Goal: Check status: Check status

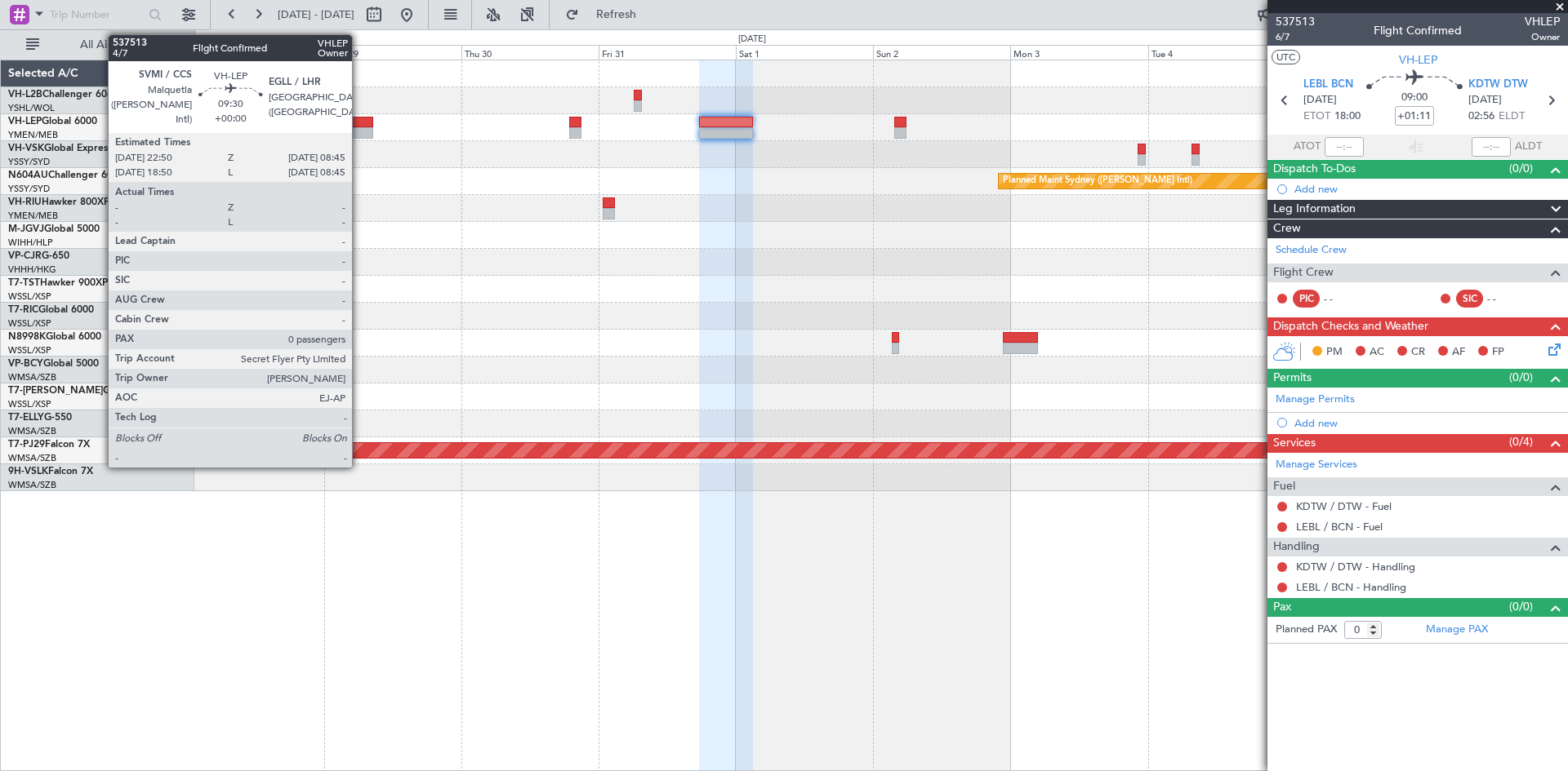
click at [359, 138] on div at bounding box center [345, 133] width 57 height 11
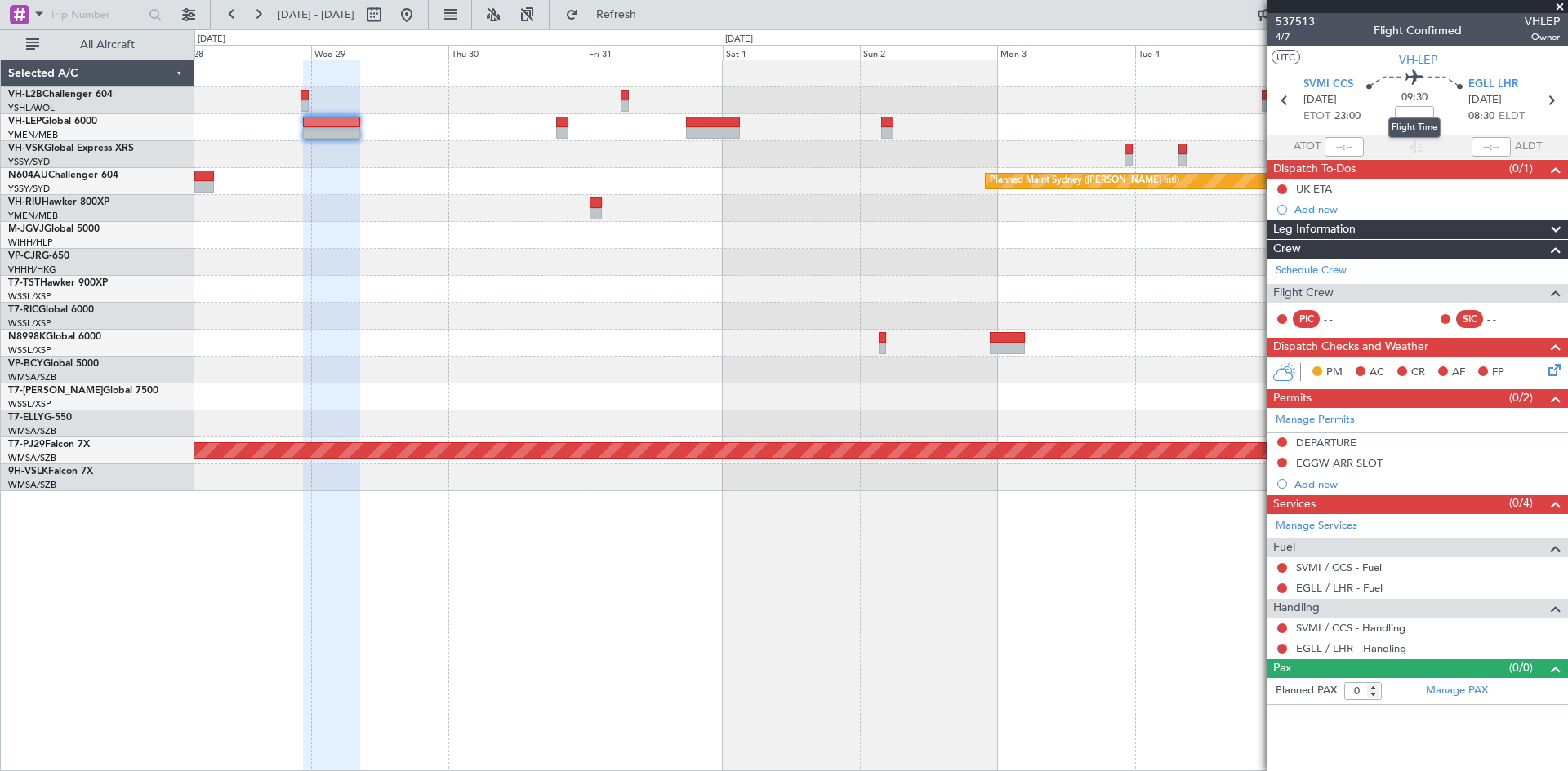
click at [1448, 110] on mat-tooltip-component "Flight Time" at bounding box center [1415, 128] width 75 height 43
click at [1414, 115] on mat-tooltip-component "Flight Time" at bounding box center [1415, 128] width 75 height 43
click at [1409, 118] on input at bounding box center [1414, 116] width 39 height 20
click at [633, 14] on button "Refresh" at bounding box center [607, 15] width 98 height 26
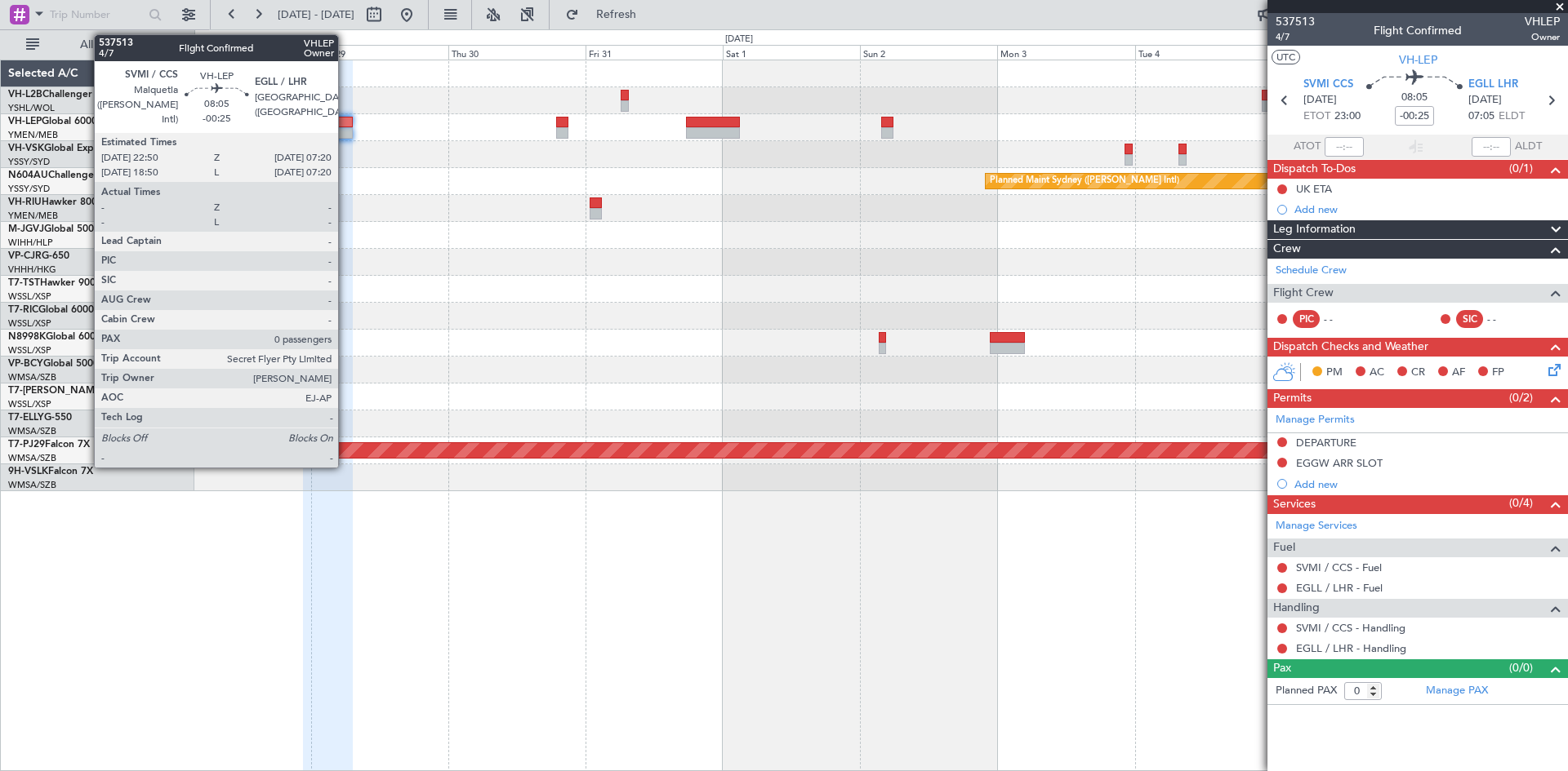
click at [346, 131] on div at bounding box center [328, 133] width 49 height 11
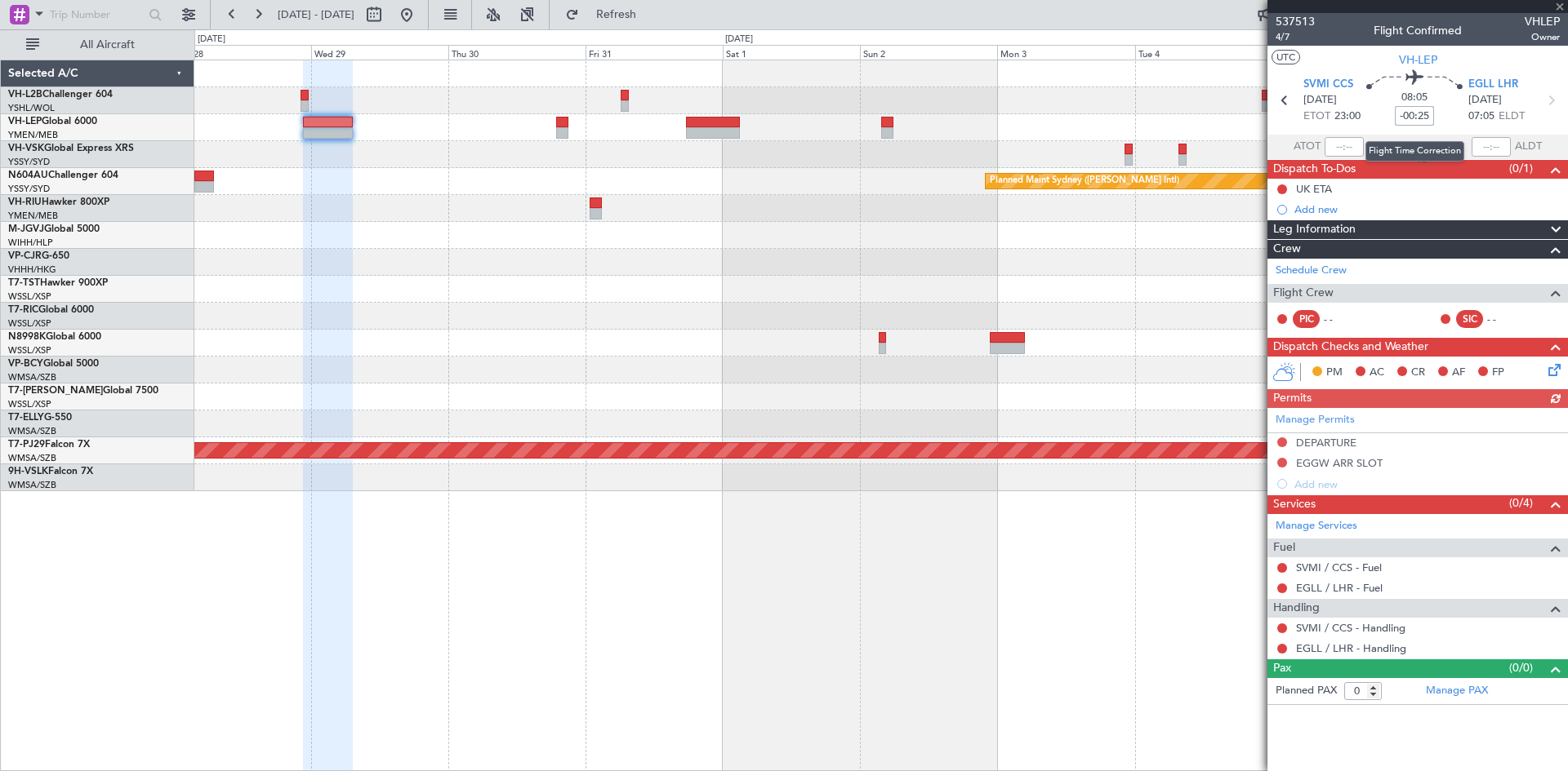
click at [1426, 119] on input "-00:25" at bounding box center [1414, 116] width 39 height 20
type input "+00:00"
click at [1426, 119] on input at bounding box center [1414, 116] width 39 height 20
type input "5"
type input "+00:35"
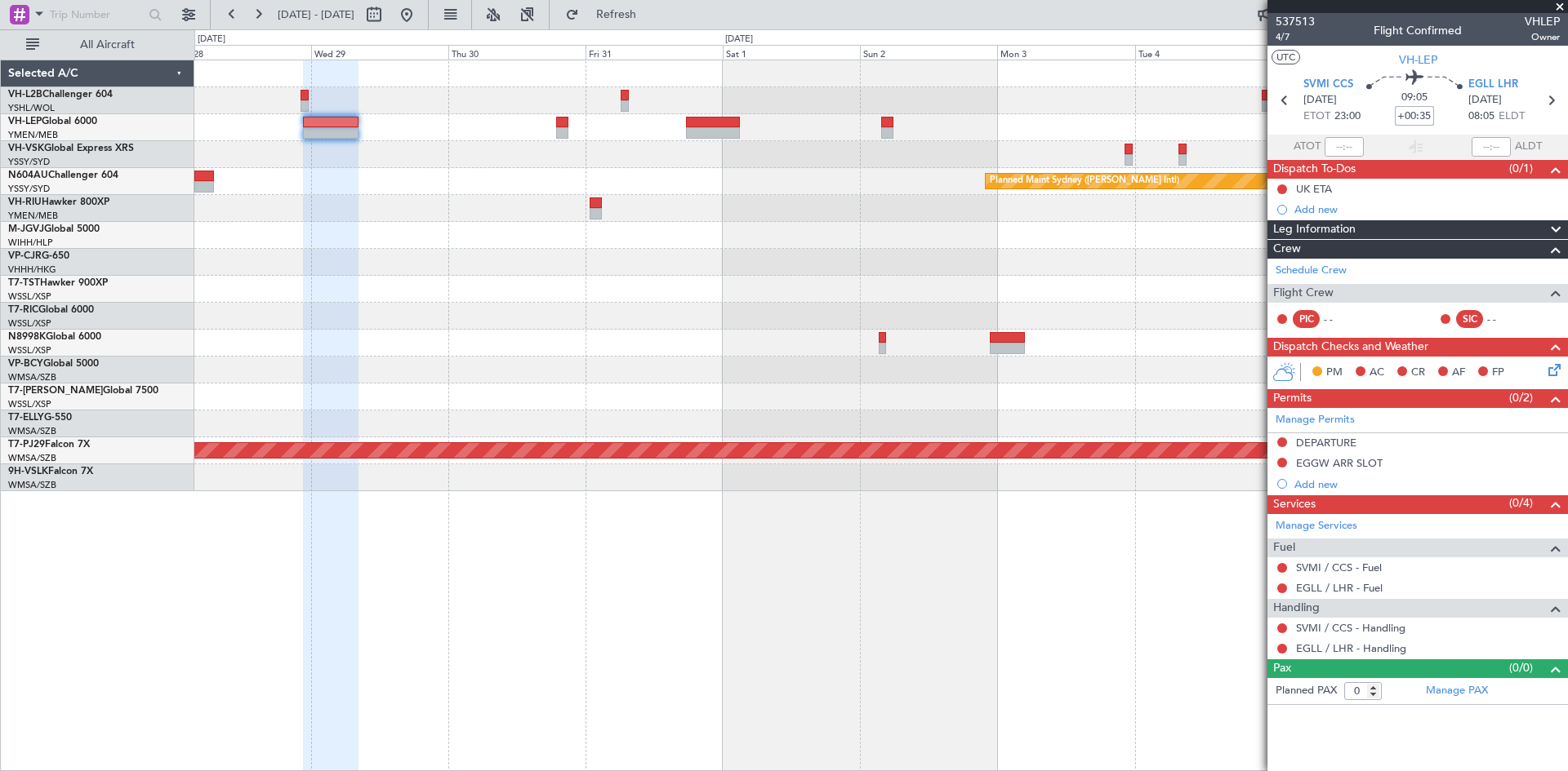
click at [566, 129] on div at bounding box center [562, 133] width 12 height 11
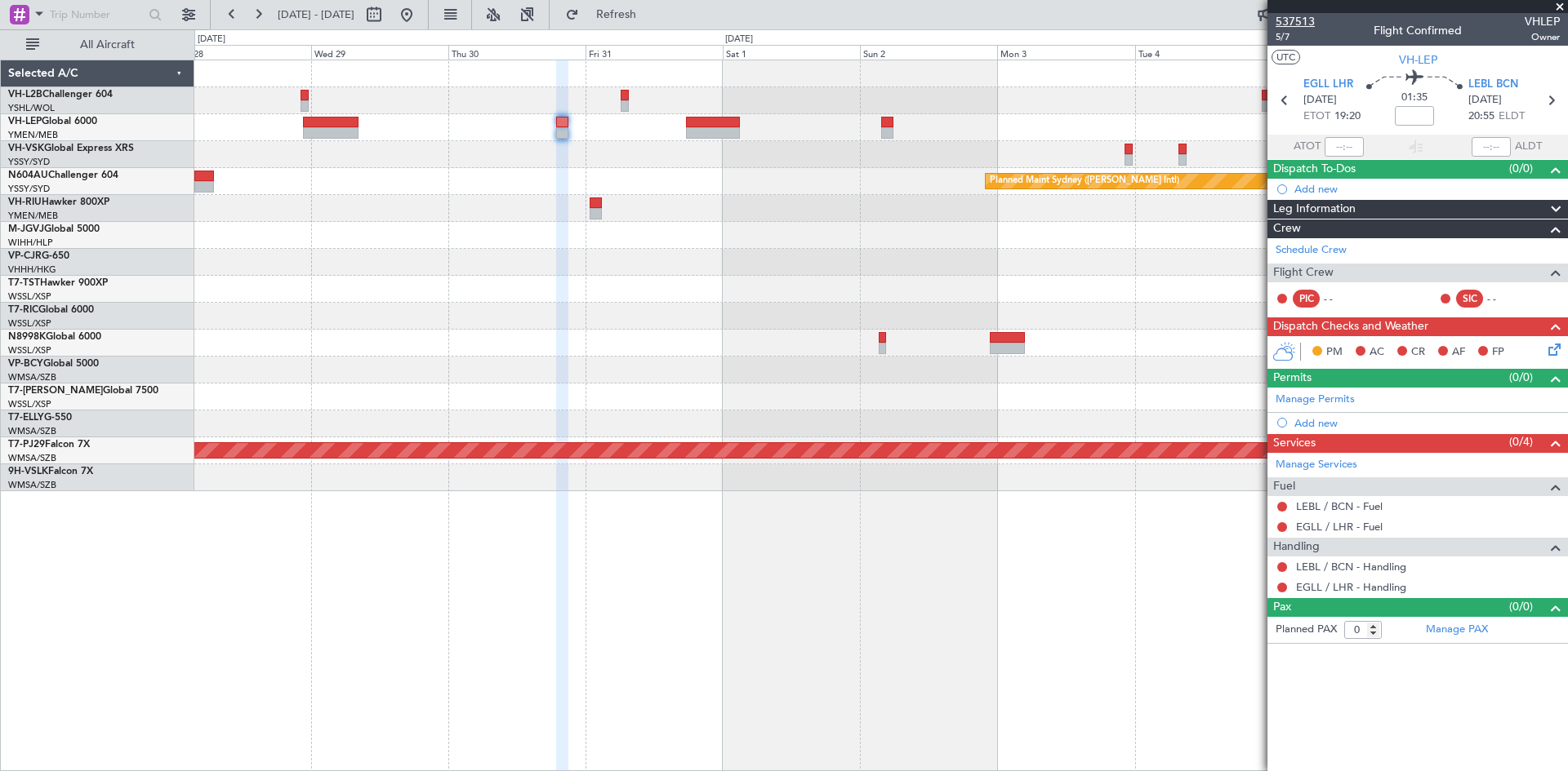
click at [1312, 20] on span "537513" at bounding box center [1295, 21] width 39 height 17
click at [1413, 117] on input at bounding box center [1414, 116] width 39 height 20
type input "-00:10"
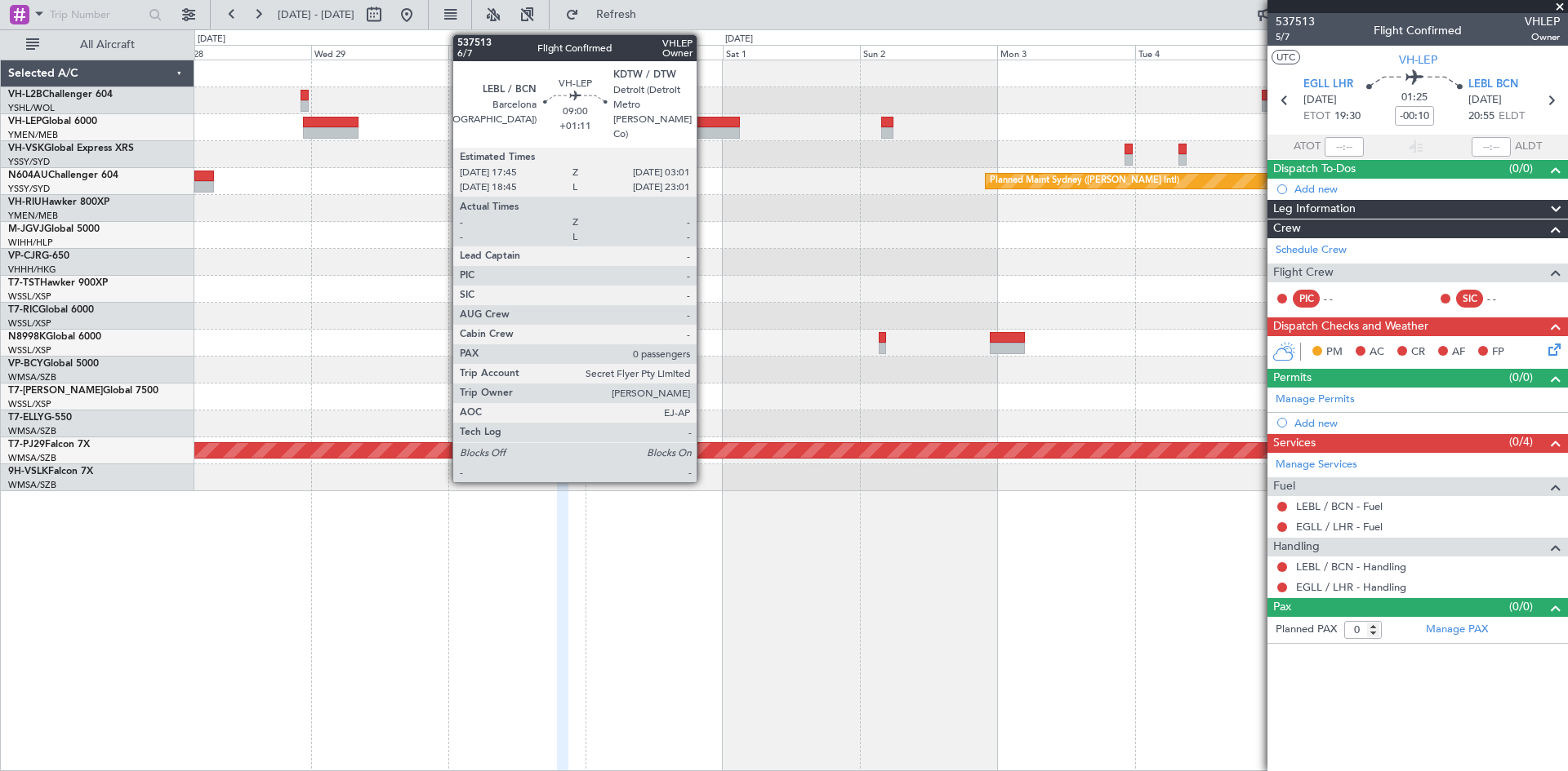
click at [704, 124] on div at bounding box center [712, 123] width 53 height 11
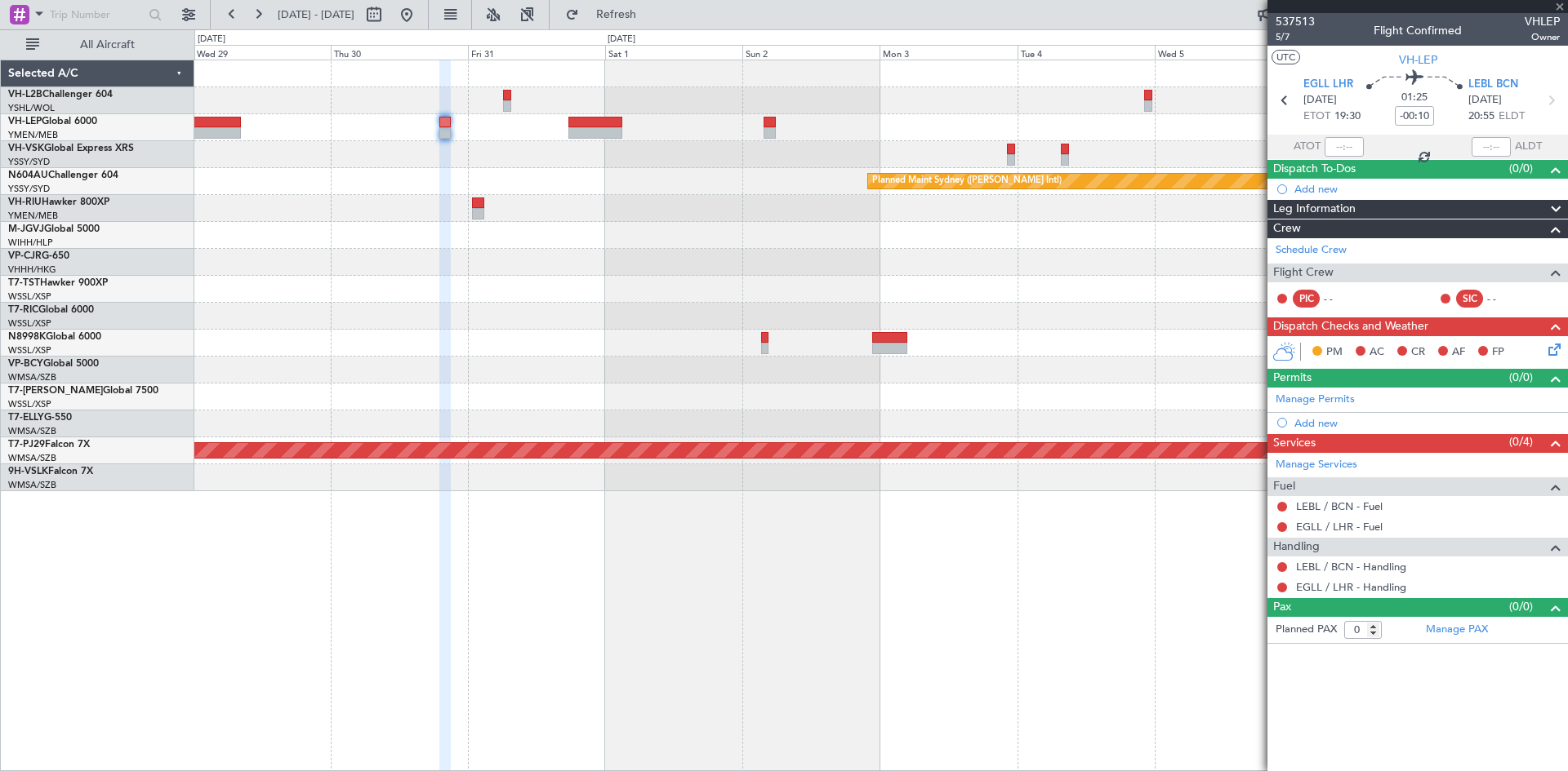
click at [644, 243] on div at bounding box center [880, 235] width 1373 height 27
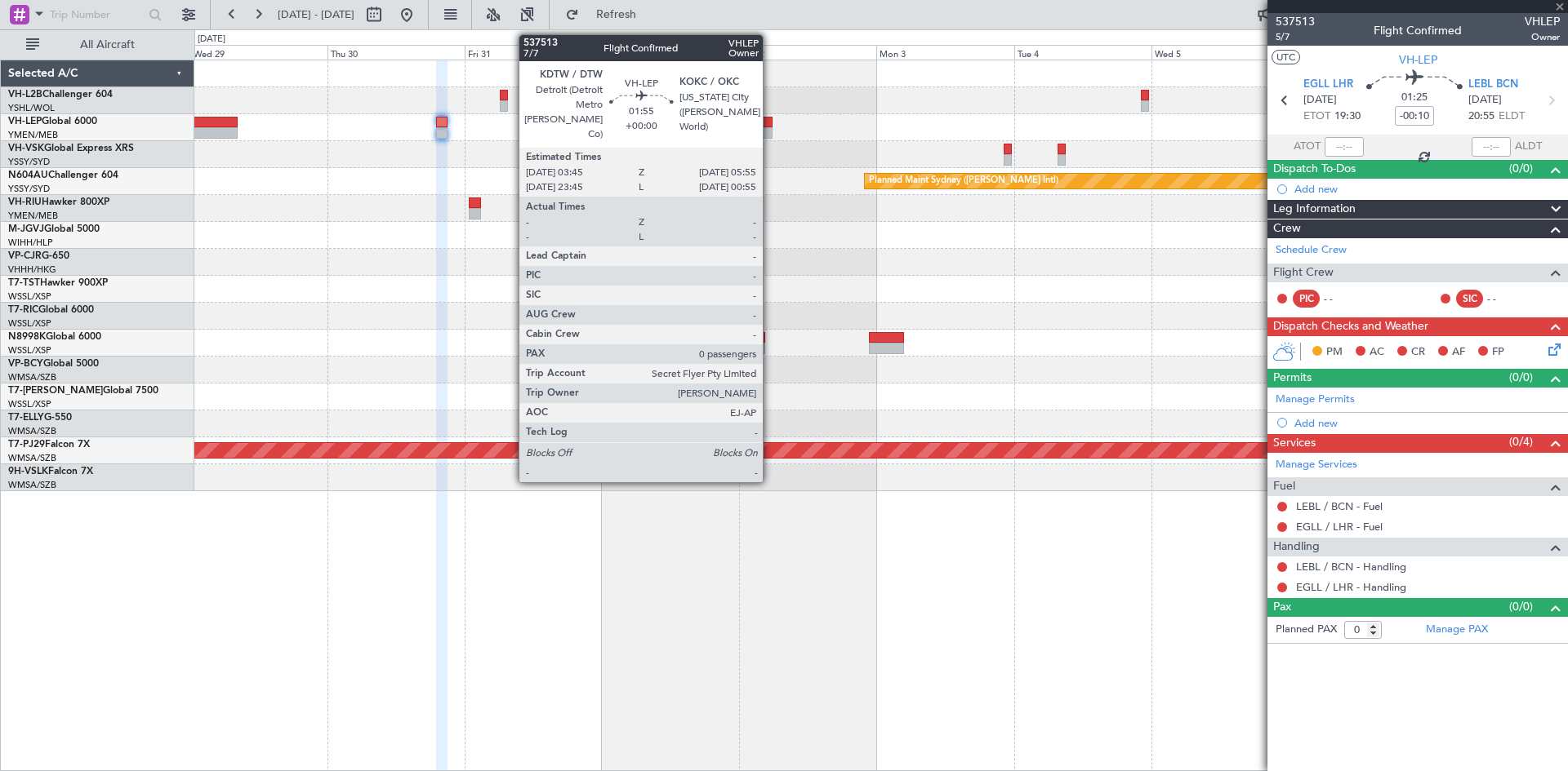
type input "+01:11"
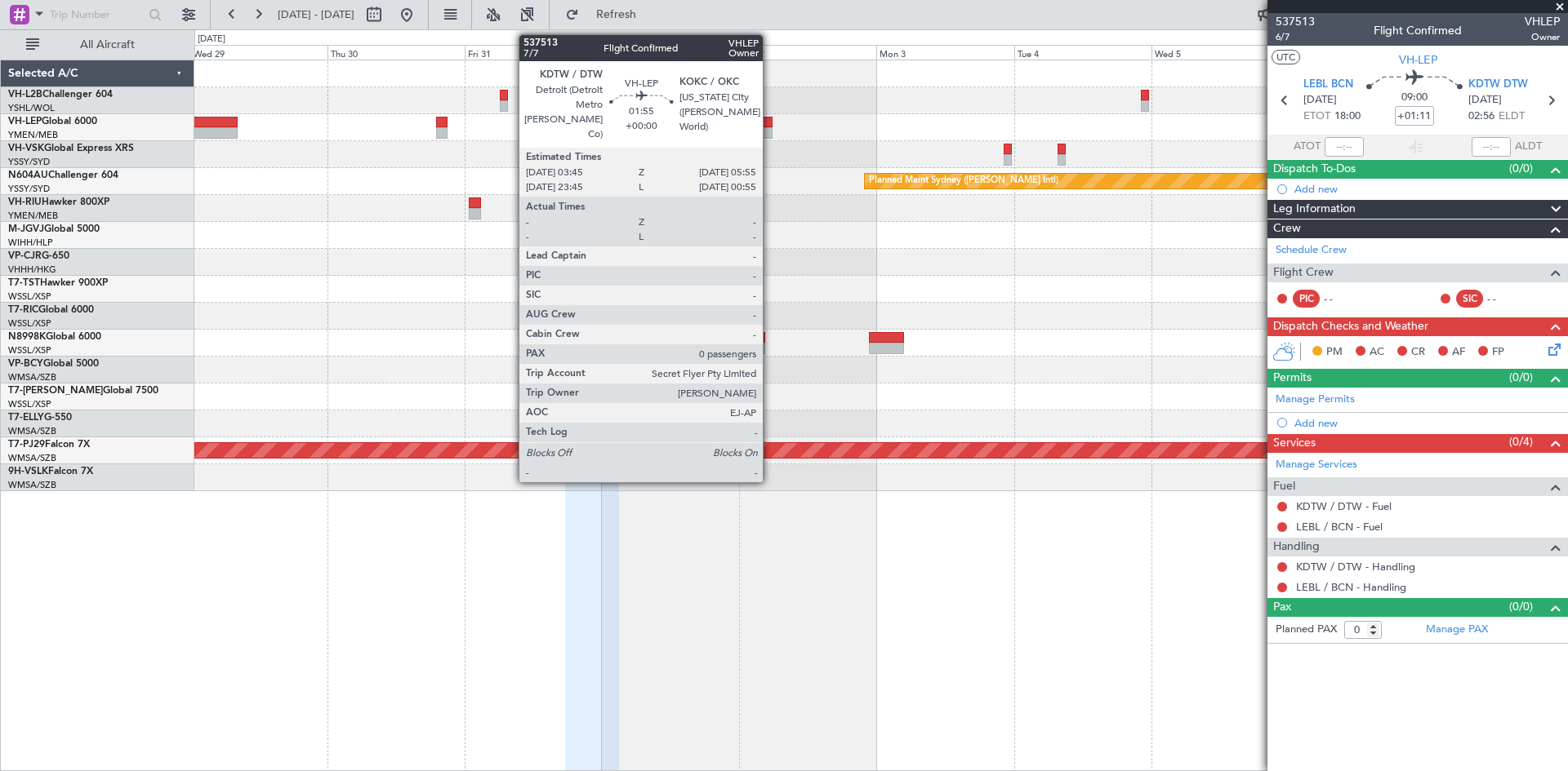
click at [770, 138] on div at bounding box center [767, 133] width 13 height 11
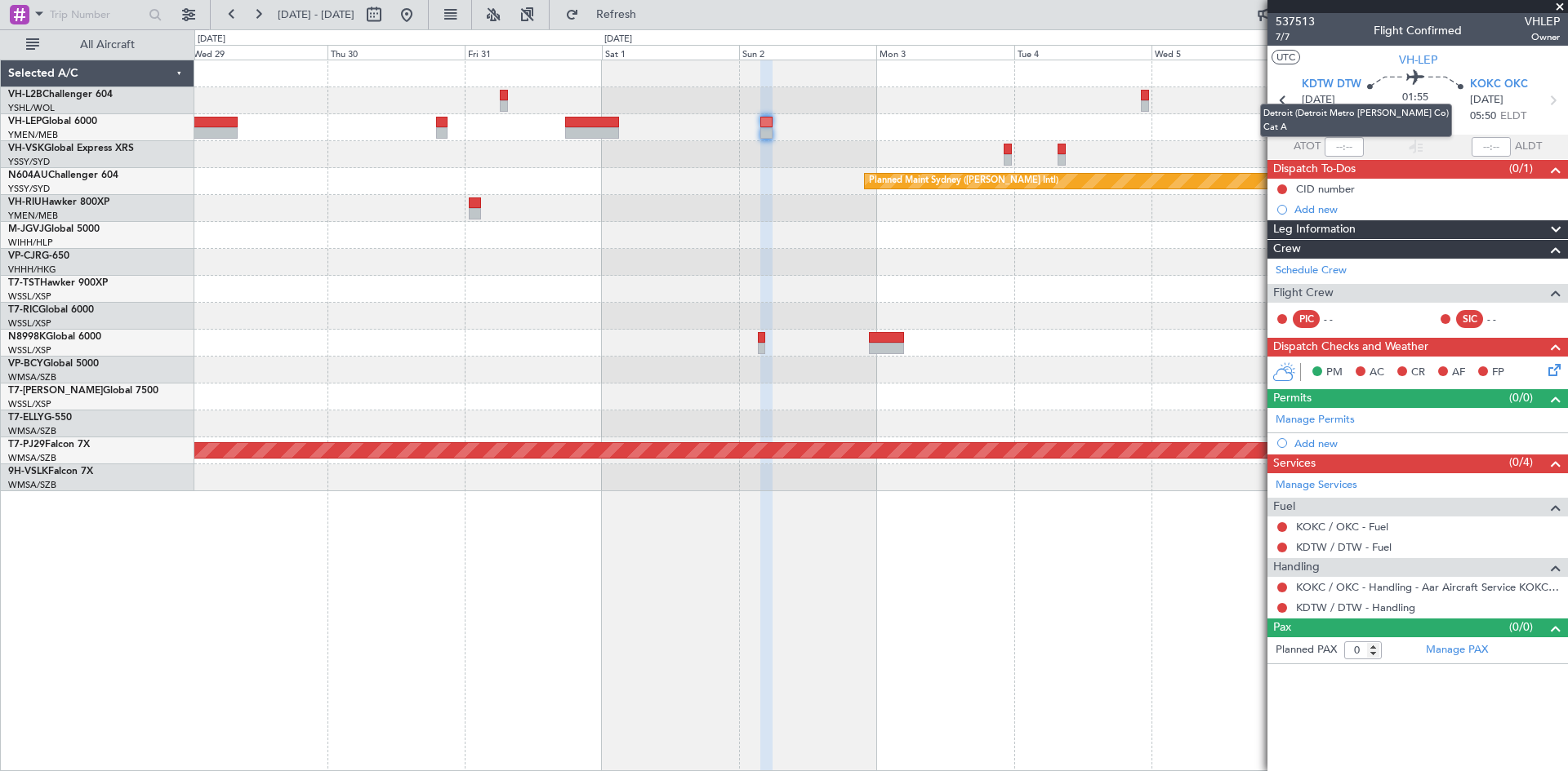
click at [1406, 119] on mat-tooltip-component "Detroit (Detroit Metro [PERSON_NAME] Co) Cat A" at bounding box center [1356, 120] width 215 height 56
click at [1417, 119] on input at bounding box center [1415, 116] width 39 height 20
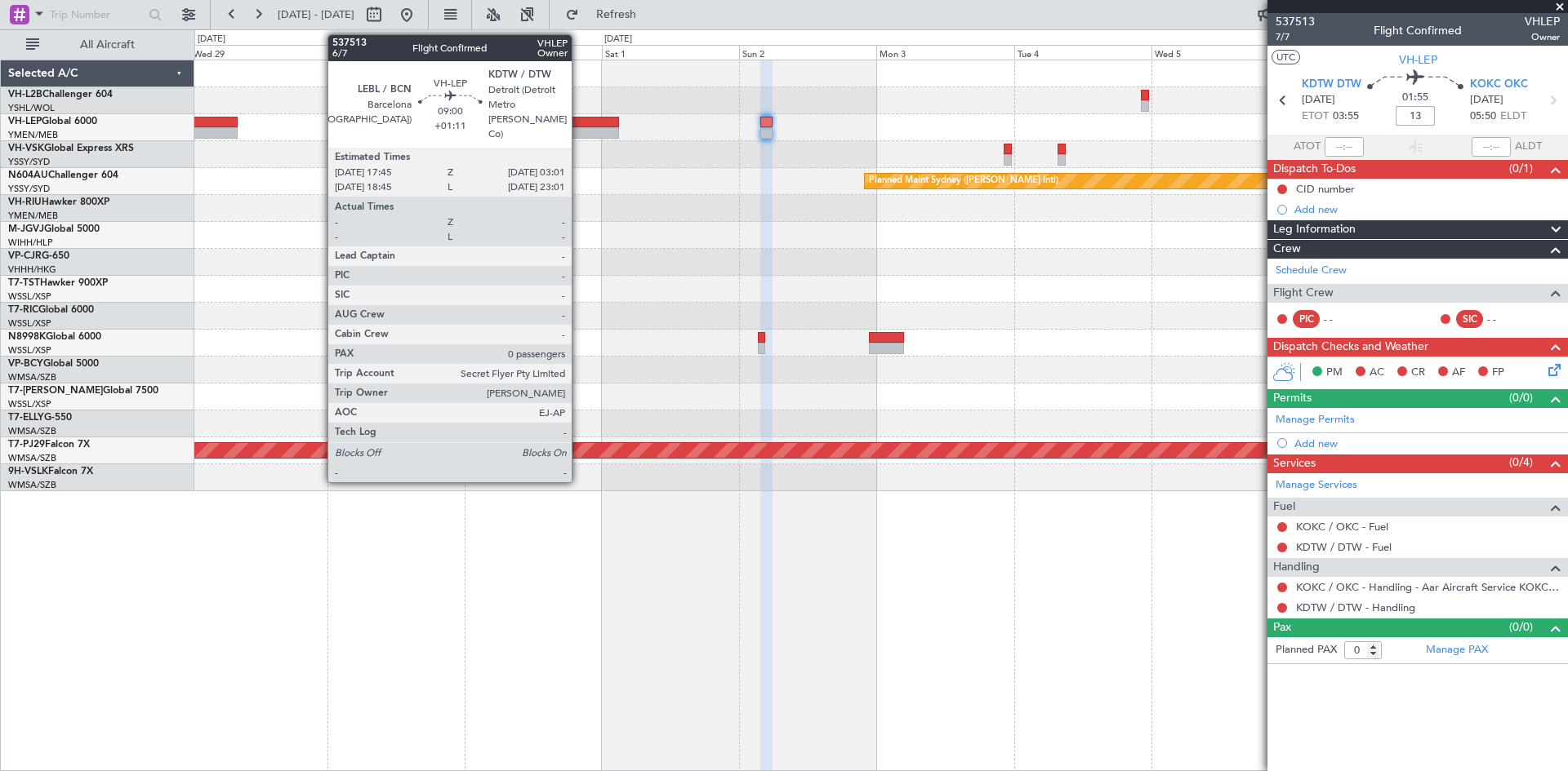
type input "+00:13"
